Goal: Check status: Check status

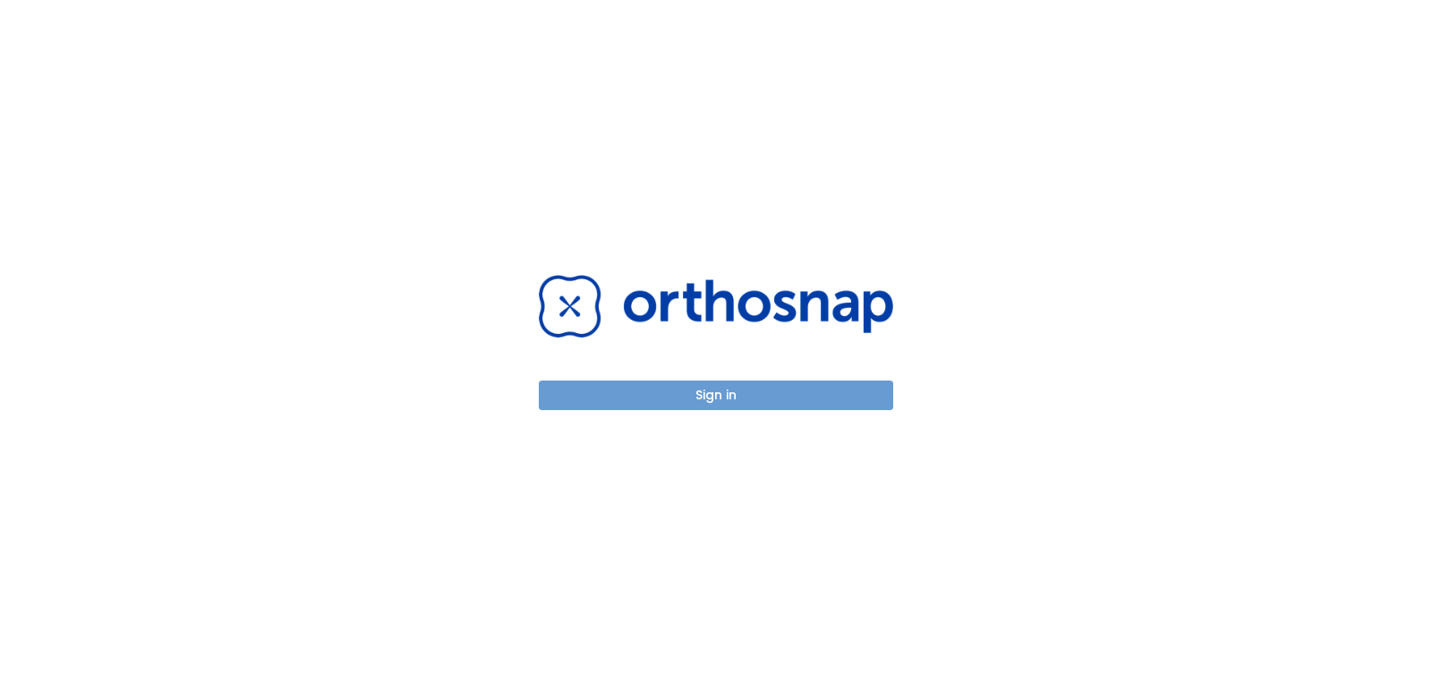
click at [728, 393] on button "Sign in" at bounding box center [716, 395] width 355 height 30
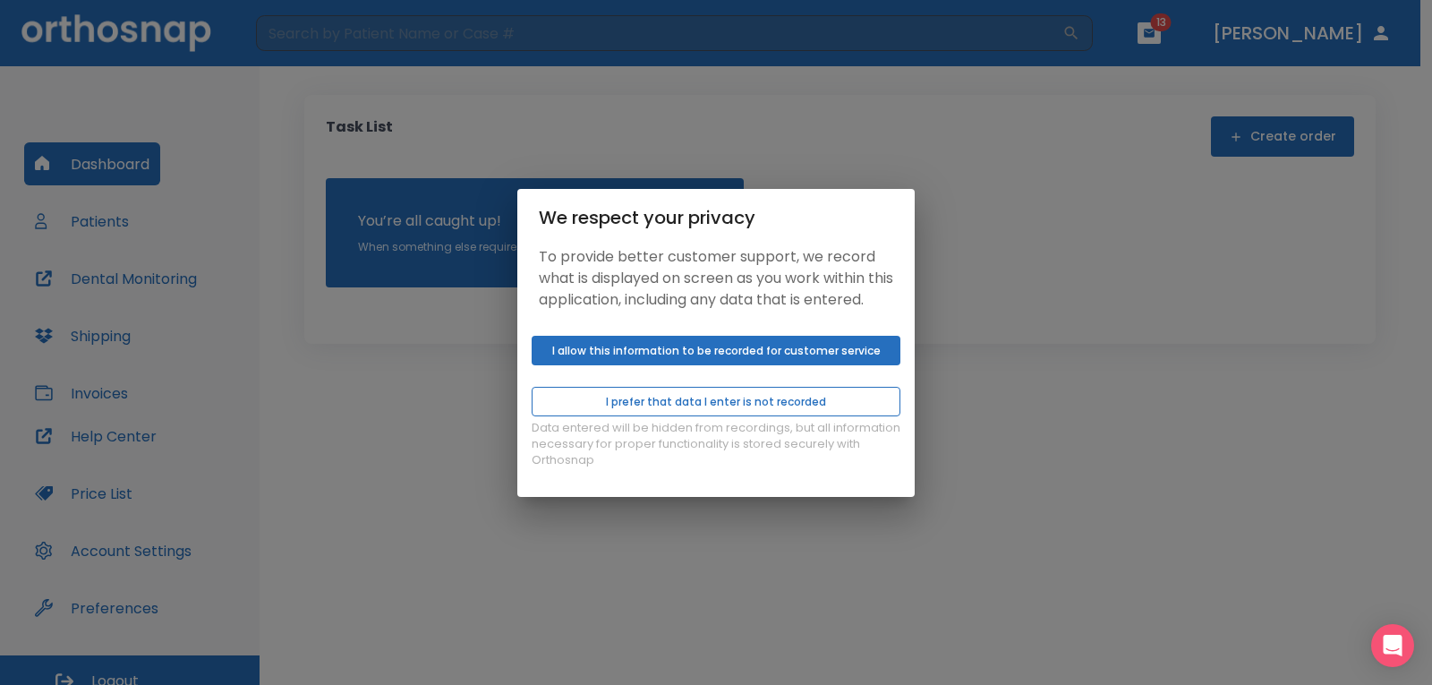
click at [708, 416] on button "I prefer that data I enter is not recorded" at bounding box center [716, 402] width 369 height 30
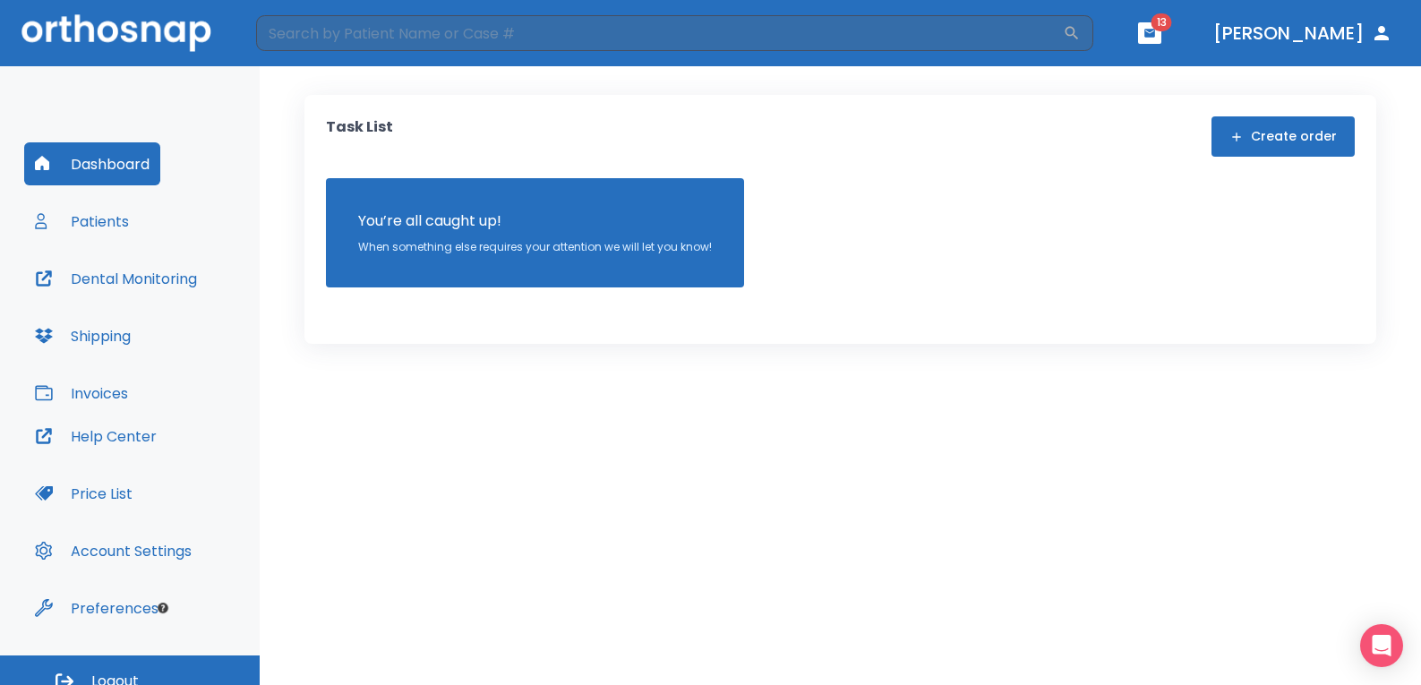
click at [90, 226] on button "Patients" at bounding box center [81, 221] width 115 height 43
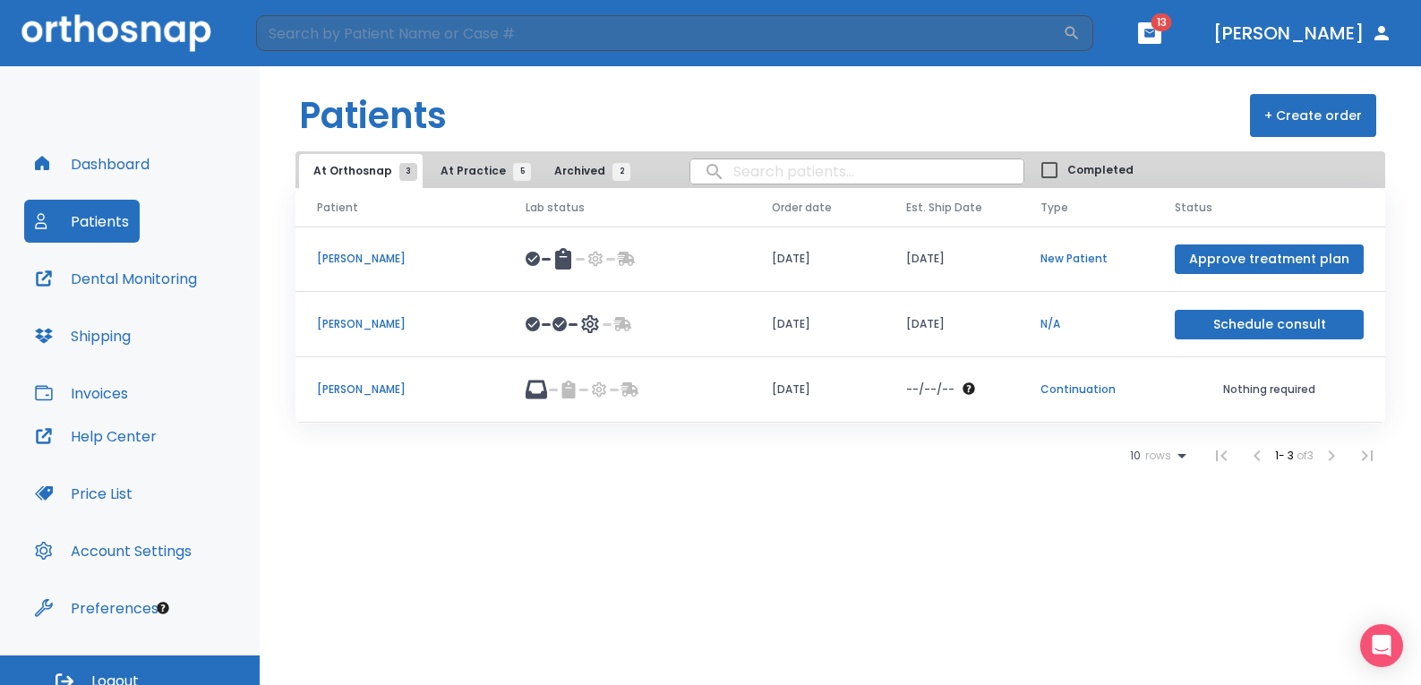
click at [352, 389] on p "[PERSON_NAME]" at bounding box center [400, 389] width 166 height 16
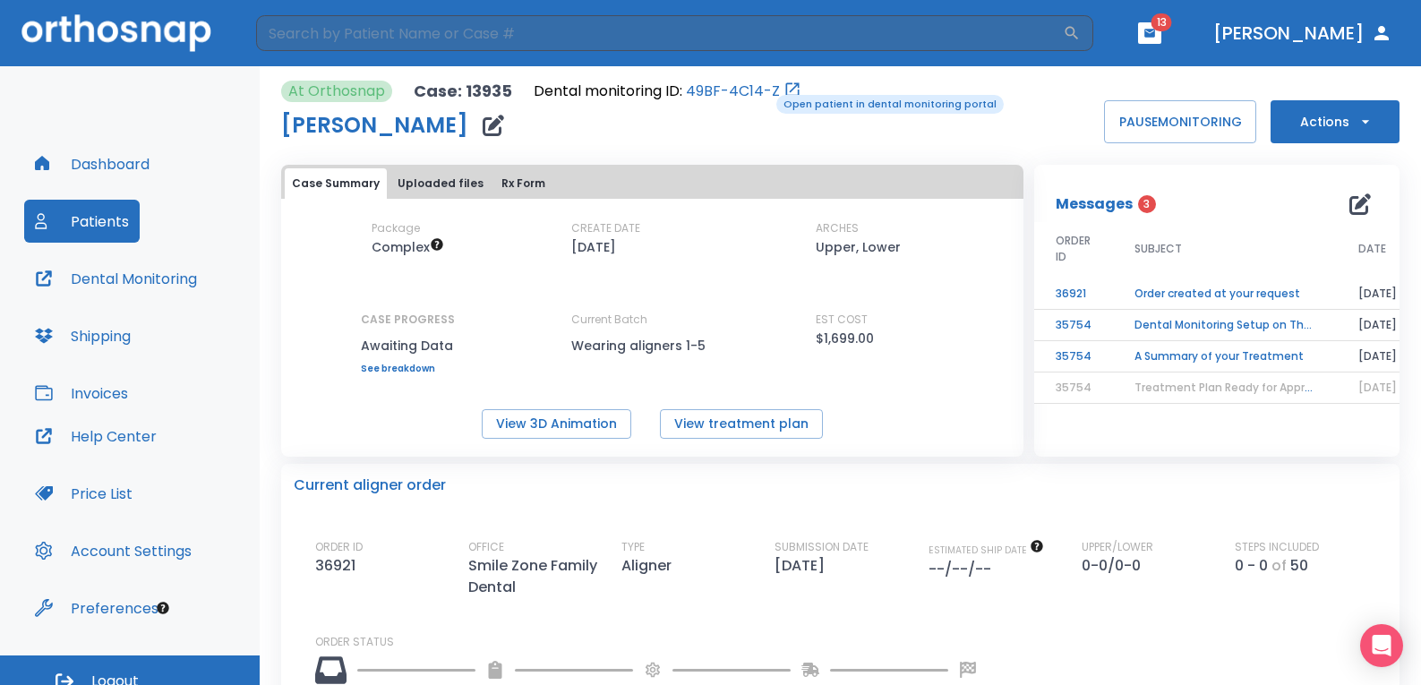
click at [764, 93] on link "49BF-4C14-Z" at bounding box center [733, 91] width 94 height 21
click at [483, 125] on icon "button" at bounding box center [493, 125] width 21 height 21
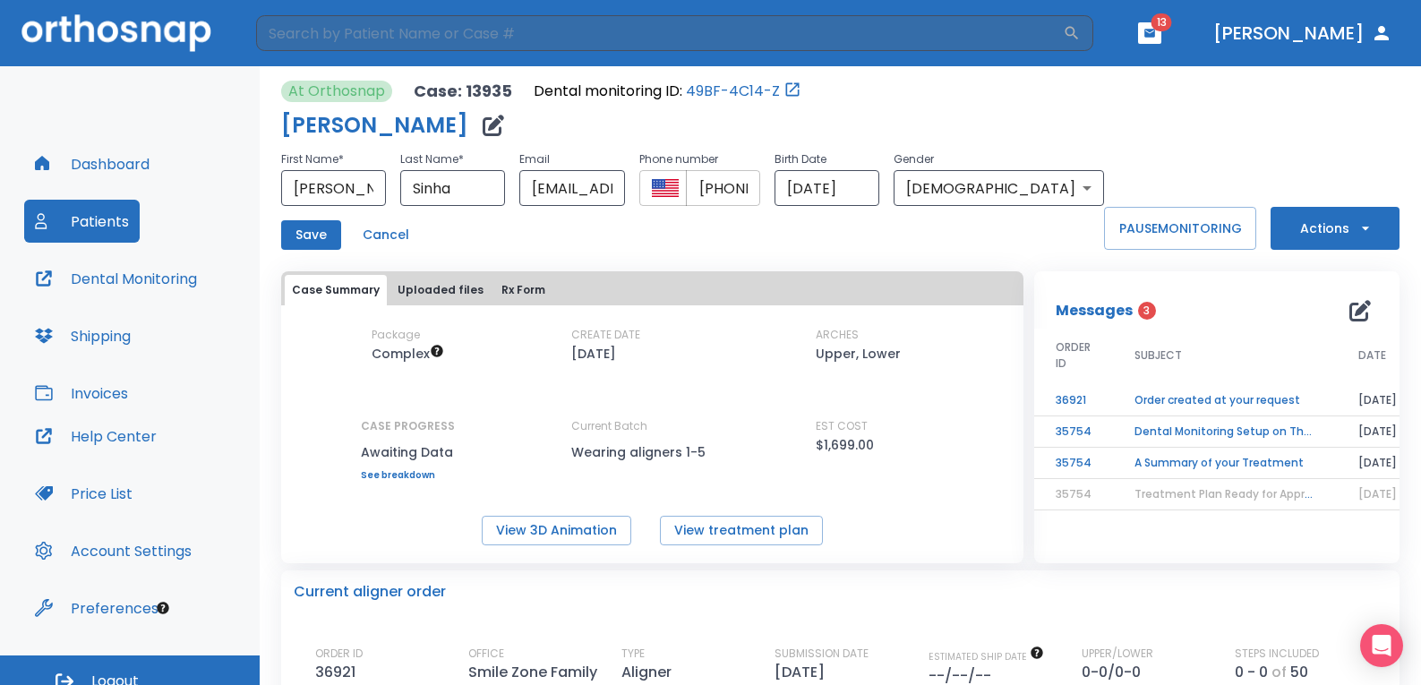
click at [760, 194] on input "[PHONE_NUMBER]" at bounding box center [723, 188] width 74 height 36
click at [760, 192] on input "[PHONE_NUMBER]" at bounding box center [723, 188] width 74 height 36
